Goal: Information Seeking & Learning: Check status

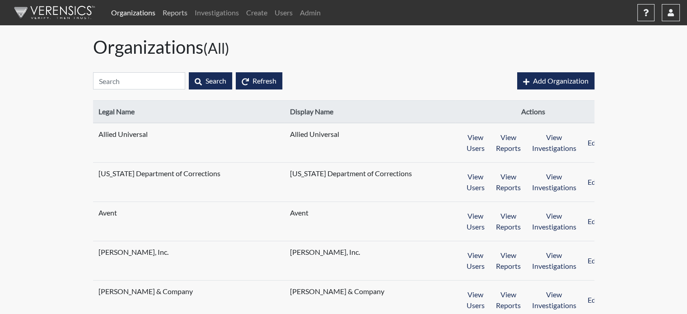
click at [171, 14] on link "Reports" at bounding box center [175, 13] width 32 height 18
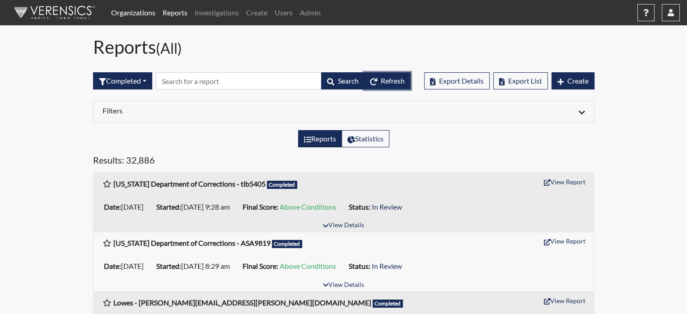
click at [383, 82] on span "Refresh" at bounding box center [393, 80] width 24 height 9
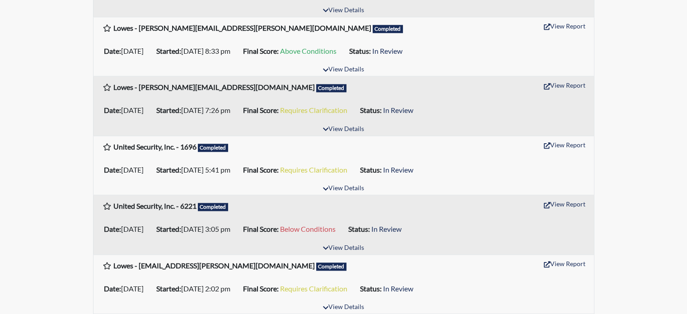
scroll to position [949, 0]
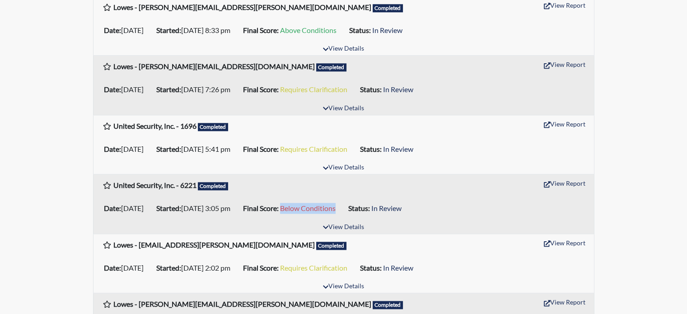
drag, startPoint x: 318, startPoint y: 207, endPoint x: 374, endPoint y: 210, distance: 55.7
click at [345, 210] on li "Final Score: Below Conditions" at bounding box center [291, 208] width 105 height 14
click at [376, 216] on ul "Date: [DATE] Started: [DATE] 3:05 pm Final Score: Below Conditions Status: In R…" at bounding box center [343, 208] width 487 height 18
drag, startPoint x: 388, startPoint y: 148, endPoint x: 311, endPoint y: 154, distance: 76.6
click at [311, 154] on li "Final Score: Requires Clarification" at bounding box center [297, 149] width 117 height 14
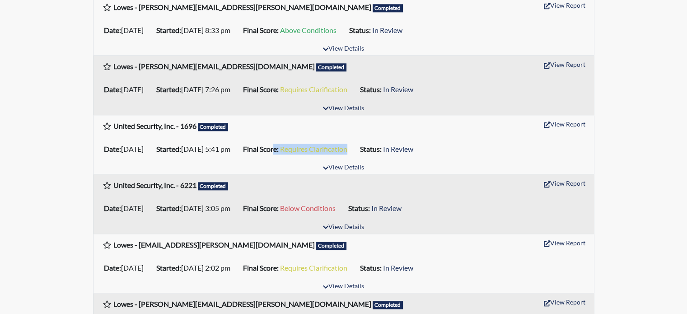
click at [327, 152] on span "Requires Clarification" at bounding box center [313, 149] width 67 height 9
click at [323, 148] on span "Requires Clarification" at bounding box center [313, 149] width 67 height 9
drag, startPoint x: 320, startPoint y: 149, endPoint x: 361, endPoint y: 152, distance: 41.7
click at [347, 152] on span "Requires Clarification" at bounding box center [313, 149] width 67 height 9
click at [347, 151] on span "Requires Clarification" at bounding box center [313, 149] width 67 height 9
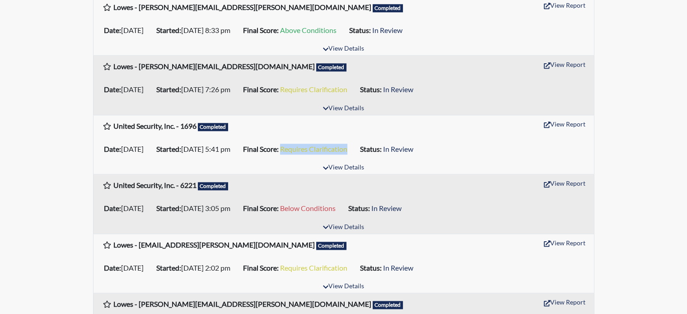
drag, startPoint x: 387, startPoint y: 150, endPoint x: 319, endPoint y: 151, distance: 67.8
click at [319, 151] on li "Final Score: Requires Clarification" at bounding box center [297, 149] width 117 height 14
drag, startPoint x: 318, startPoint y: 206, endPoint x: 376, endPoint y: 210, distance: 57.6
click at [345, 210] on li "Final Score: Below Conditions" at bounding box center [291, 208] width 105 height 14
click at [376, 195] on div "United Security, Inc. - 6221 Completed View Report" at bounding box center [343, 184] width 500 height 21
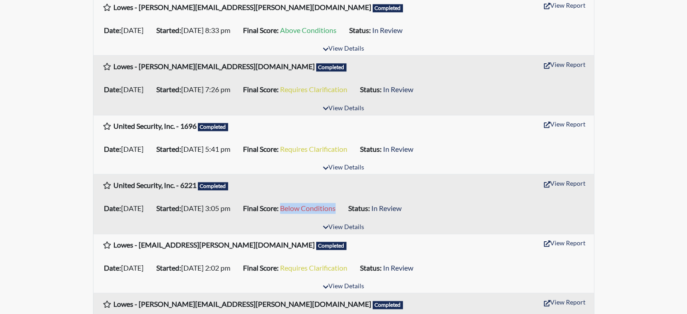
drag, startPoint x: 317, startPoint y: 209, endPoint x: 372, endPoint y: 209, distance: 55.6
click at [345, 209] on li "Final Score: Below Conditions" at bounding box center [291, 208] width 105 height 14
drag, startPoint x: 318, startPoint y: 150, endPoint x: 388, endPoint y: 150, distance: 69.6
click at [356, 150] on li "Final Score: Requires Clarification" at bounding box center [297, 149] width 117 height 14
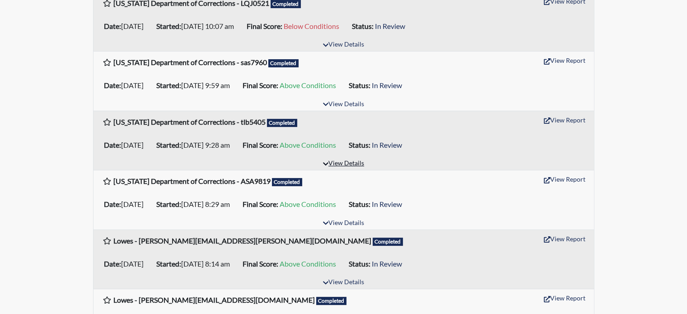
scroll to position [0, 0]
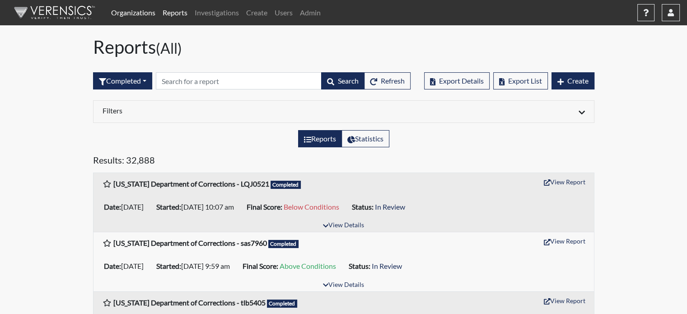
click at [136, 158] on h5 "Results: 32,888" at bounding box center [343, 161] width 501 height 14
click at [155, 160] on h5 "Results: 32,888" at bounding box center [343, 161] width 501 height 14
click at [136, 159] on h5 "Results: 32,888" at bounding box center [343, 161] width 501 height 14
click at [166, 157] on h5 "Results: 32,888" at bounding box center [343, 161] width 501 height 14
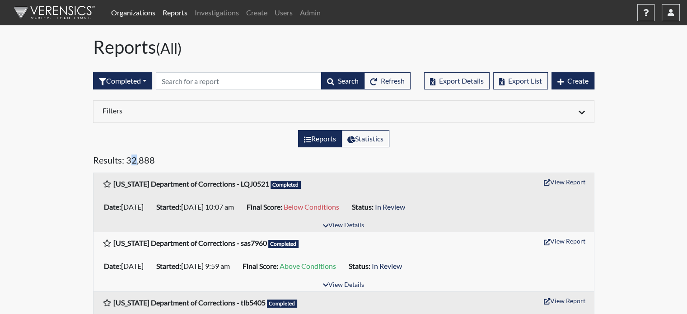
drag, startPoint x: 137, startPoint y: 160, endPoint x: 132, endPoint y: 159, distance: 5.6
click at [132, 159] on h5 "Results: 32,888" at bounding box center [343, 161] width 501 height 14
click at [136, 157] on h5 "Results: 32,888" at bounding box center [343, 161] width 501 height 14
click at [134, 159] on h5 "Results: 32,888" at bounding box center [343, 161] width 501 height 14
click at [136, 160] on h5 "Results: 32,888" at bounding box center [343, 161] width 501 height 14
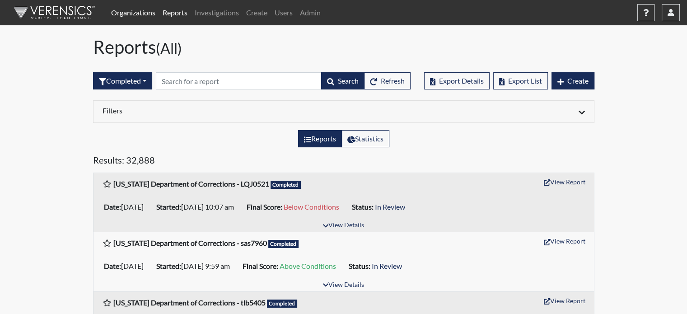
click at [153, 158] on h5 "Results: 32,888" at bounding box center [343, 161] width 501 height 14
click at [136, 160] on h5 "Results: 32,888" at bounding box center [343, 161] width 501 height 14
click at [398, 84] on span "Refresh" at bounding box center [393, 80] width 24 height 9
